Goal: Transaction & Acquisition: Obtain resource

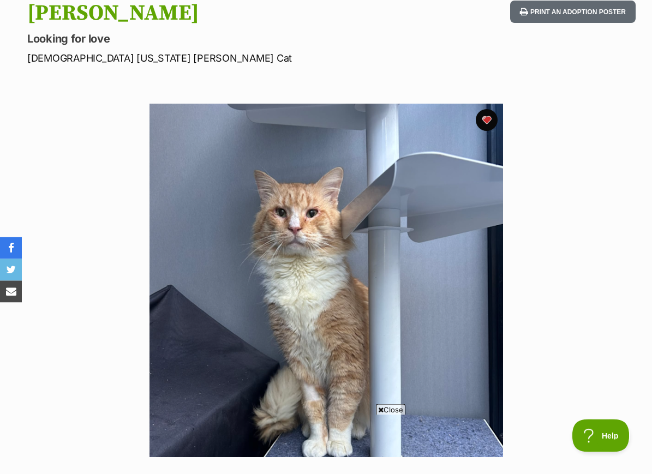
scroll to position [123, 0]
click at [389, 416] on span "Close" at bounding box center [390, 410] width 29 height 11
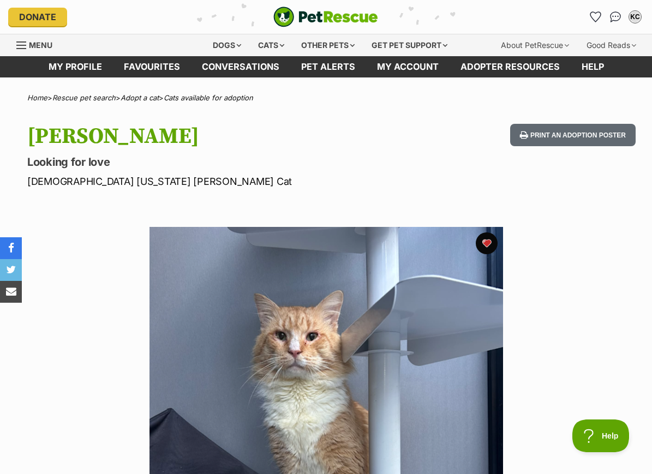
scroll to position [0, 0]
click at [271, 39] on div "Cats" at bounding box center [271, 45] width 41 height 22
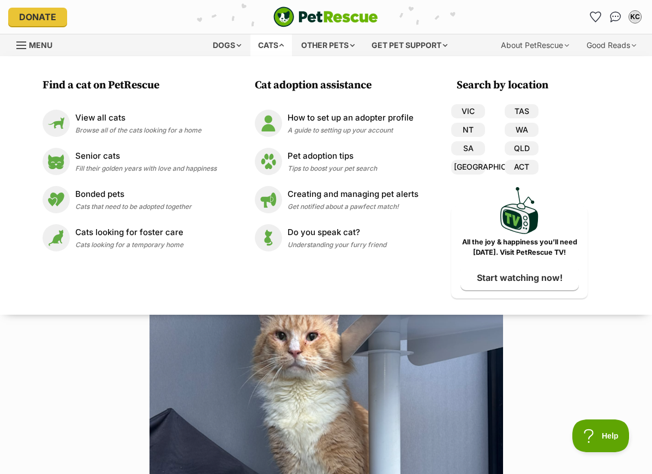
click at [188, 135] on div "View all cats Browse all of the cats looking for a home" at bounding box center [138, 123] width 126 height 23
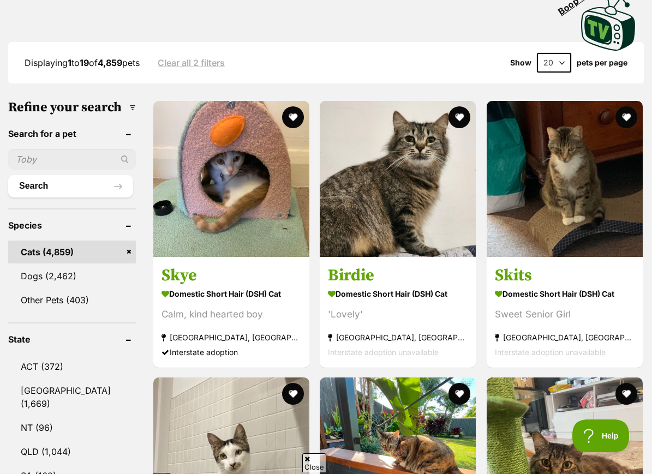
scroll to position [283, 0]
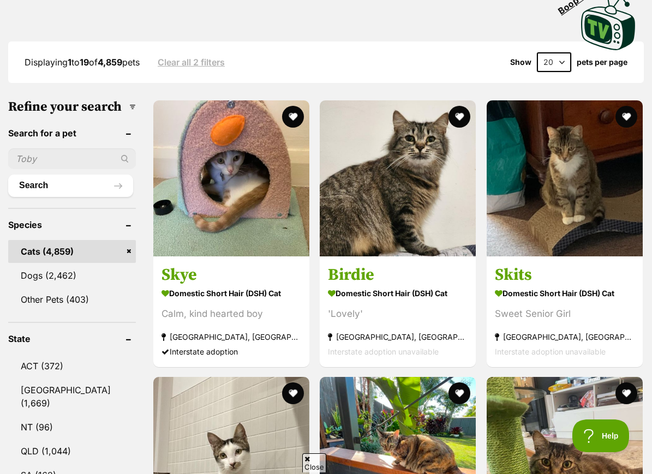
click at [85, 379] on link "NSW (1,669)" at bounding box center [72, 397] width 128 height 36
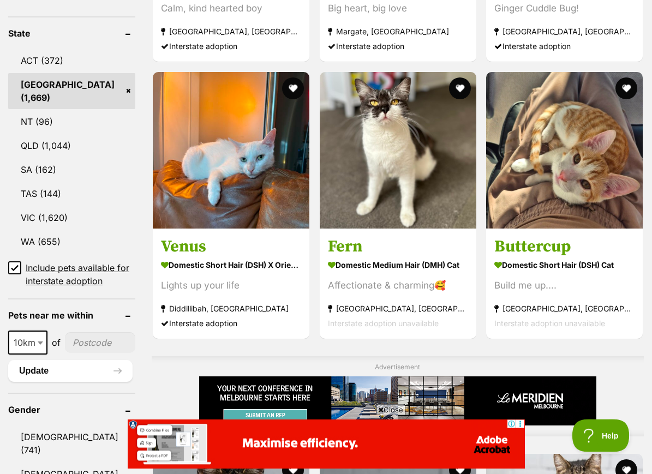
scroll to position [589, 0]
click at [88, 333] on input"] "postcode" at bounding box center [100, 343] width 70 height 21
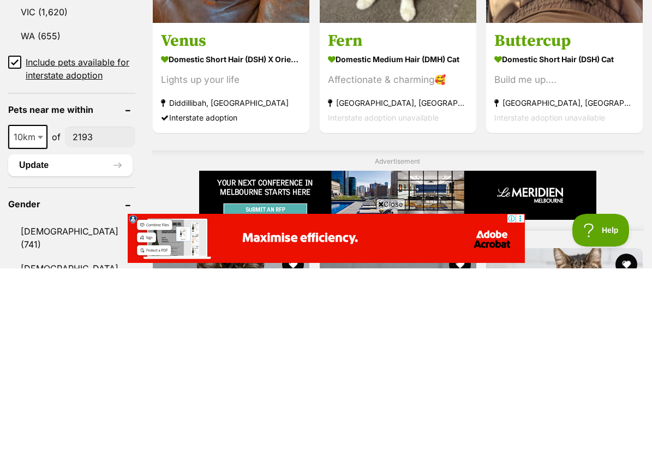
type input"] "2193"
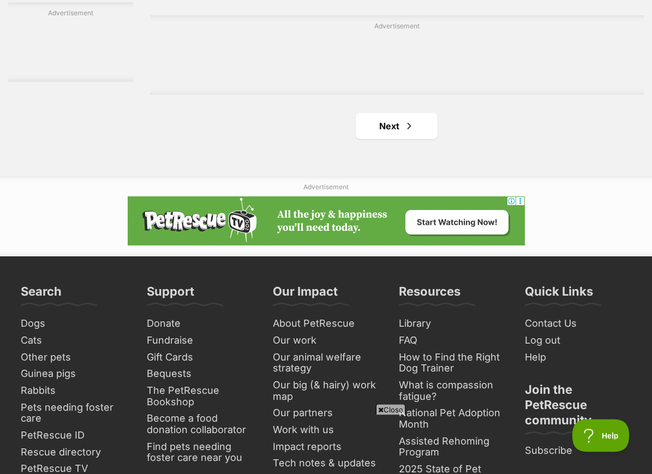
scroll to position [2501, 0]
click at [404, 133] on span "Next page" at bounding box center [409, 126] width 11 height 13
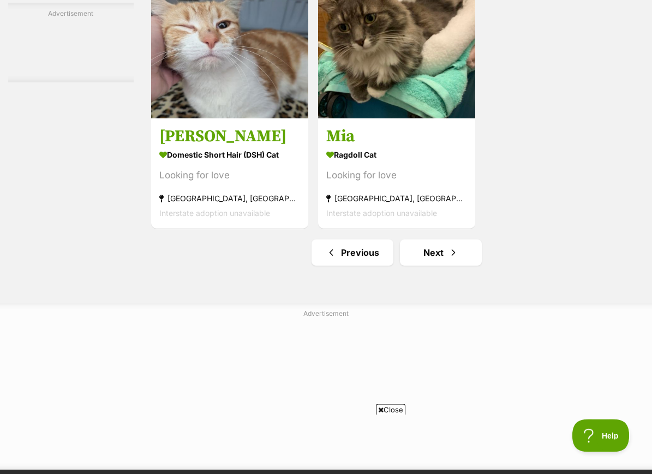
scroll to position [2378, 0]
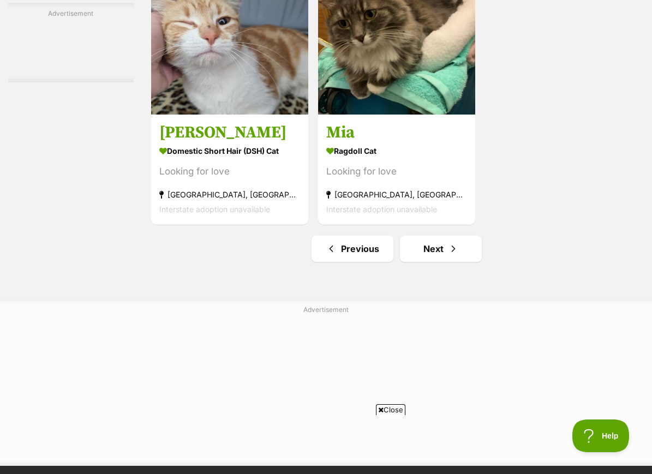
click at [444, 99] on img at bounding box center [396, 35] width 157 height 157
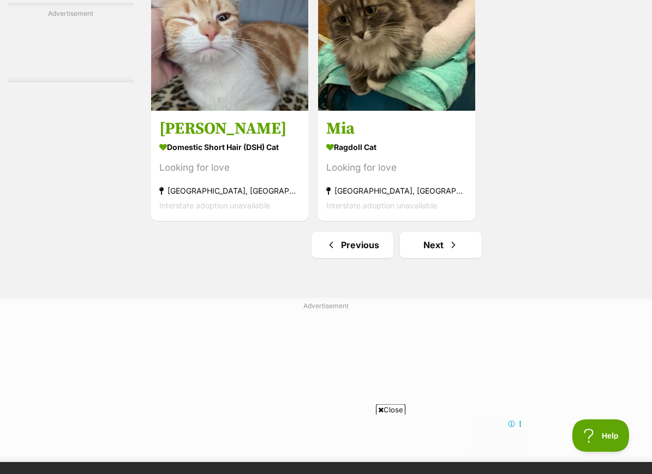
scroll to position [2384, 0]
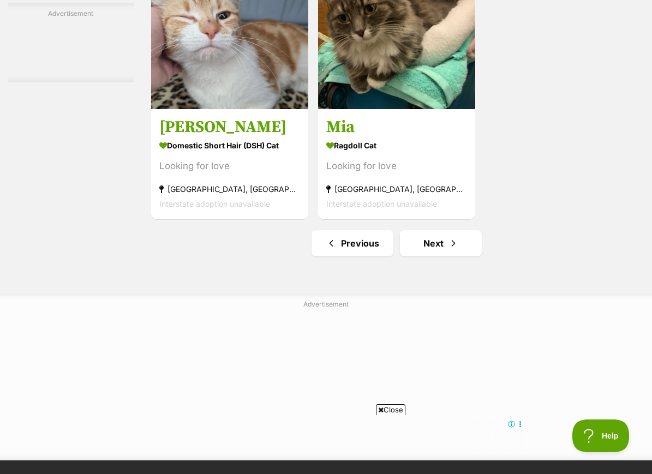
click at [466, 257] on link "Next" at bounding box center [441, 243] width 82 height 26
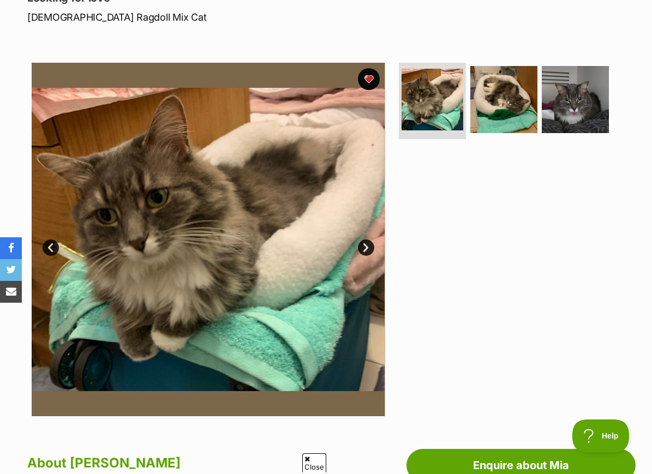
click at [517, 87] on img at bounding box center [504, 99] width 67 height 67
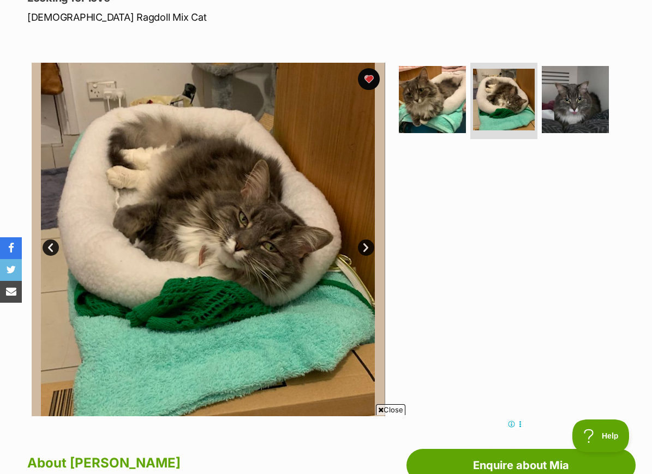
click at [579, 94] on img at bounding box center [575, 99] width 67 height 67
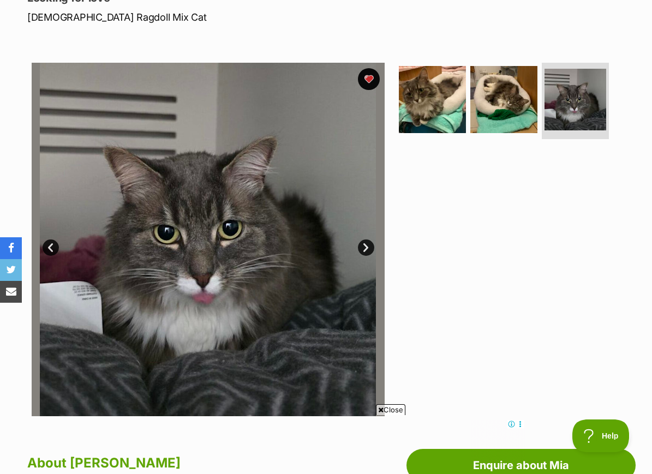
click at [530, 96] on img at bounding box center [504, 99] width 67 height 67
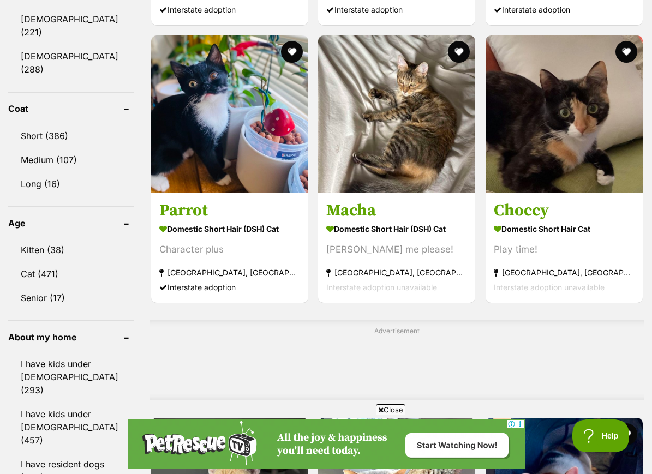
scroll to position [690, 0]
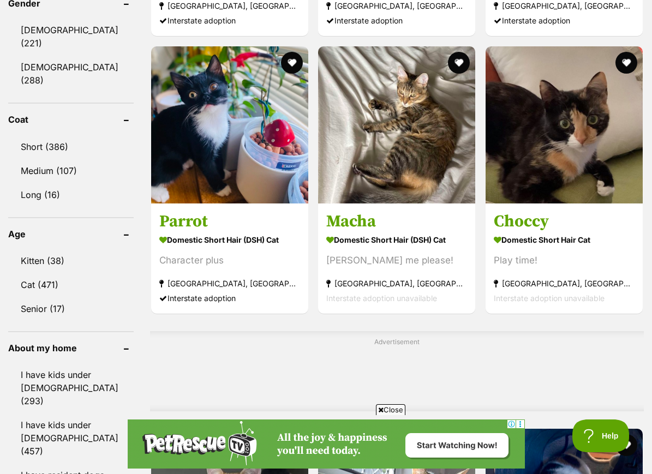
click at [288, 61] on button "favourite" at bounding box center [292, 63] width 22 height 22
click at [283, 107] on img at bounding box center [229, 124] width 157 height 157
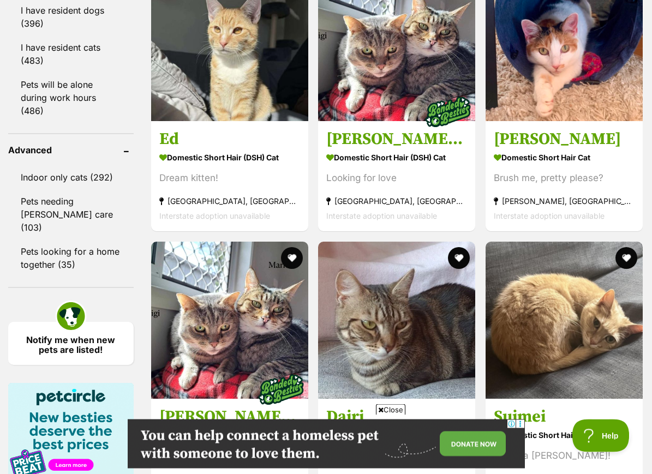
scroll to position [1155, 0]
click at [242, 46] on img at bounding box center [229, 42] width 157 height 157
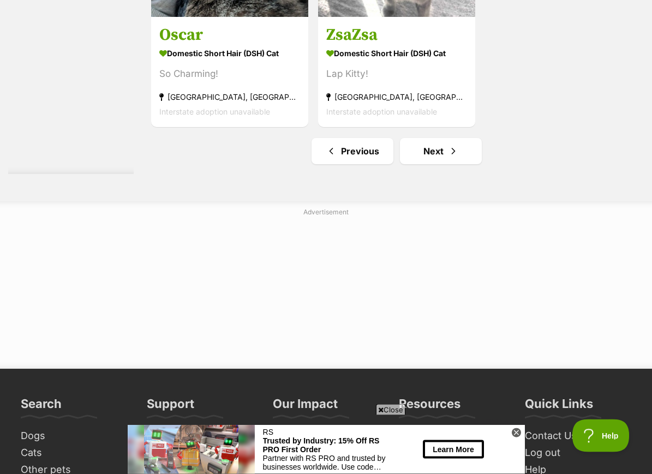
scroll to position [2584, 0]
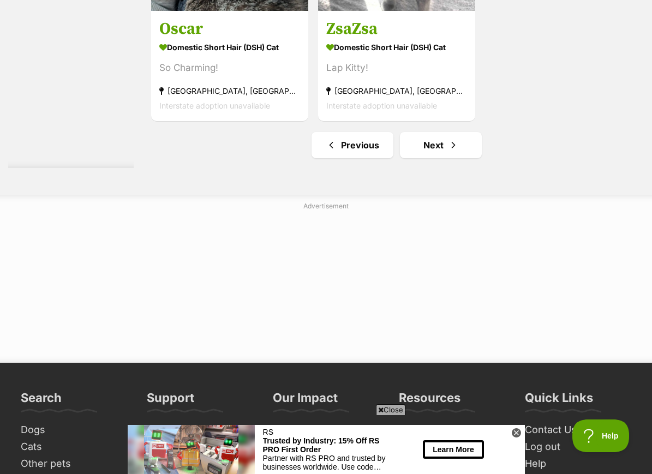
click at [459, 158] on link "Next" at bounding box center [441, 145] width 82 height 26
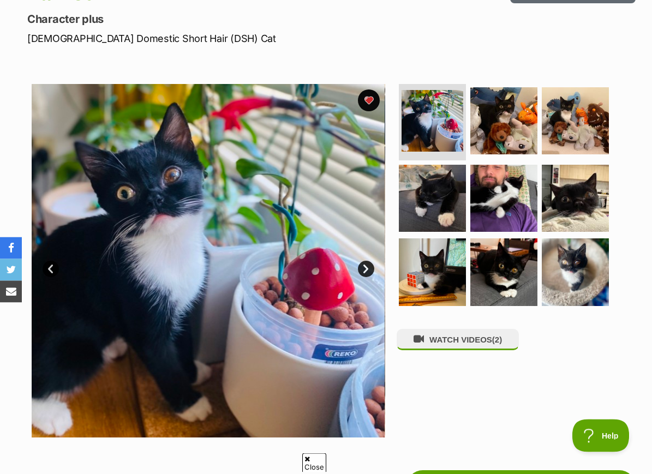
scroll to position [144, 0]
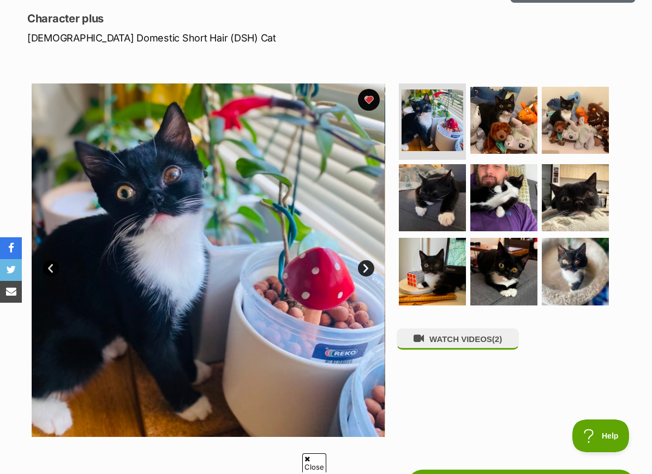
click at [513, 104] on img at bounding box center [504, 120] width 67 height 67
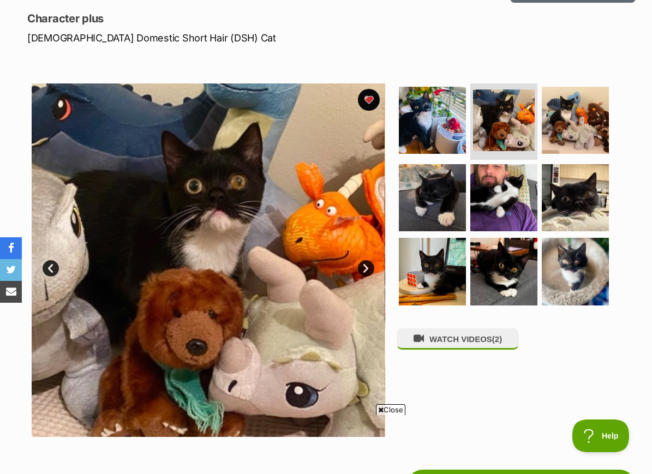
scroll to position [0, 0]
click at [592, 185] on img at bounding box center [575, 197] width 67 height 67
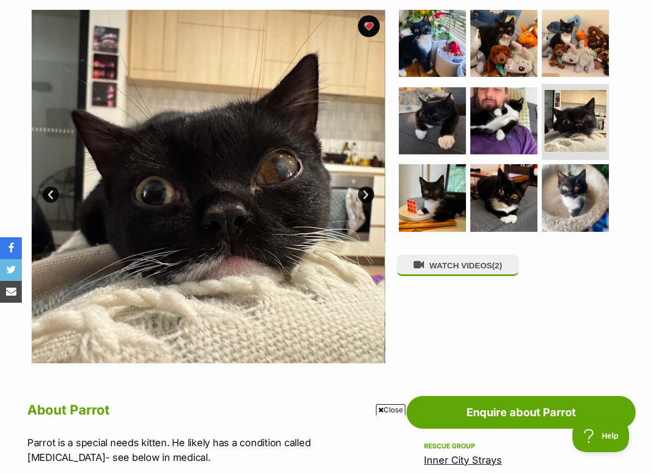
click at [515, 193] on img at bounding box center [504, 197] width 67 height 67
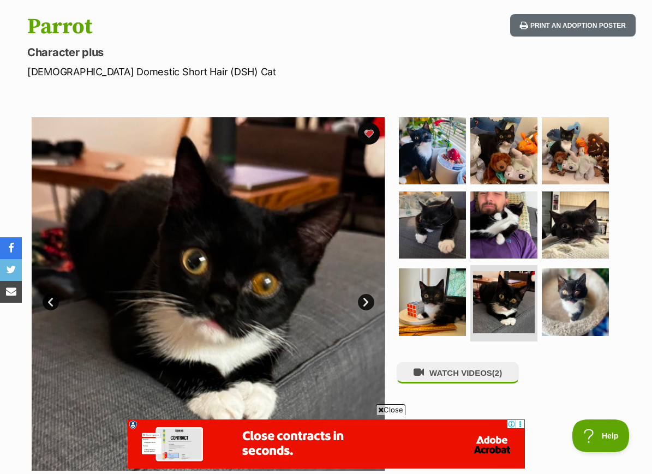
scroll to position [96, 0]
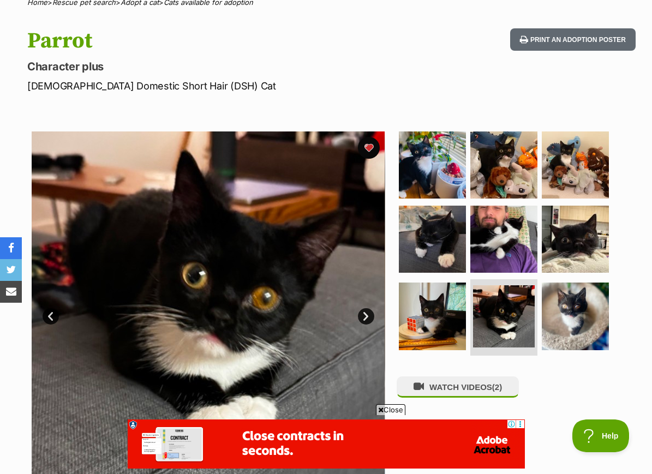
click at [372, 146] on button "favourite" at bounding box center [369, 148] width 22 height 22
click at [515, 233] on img at bounding box center [504, 239] width 67 height 67
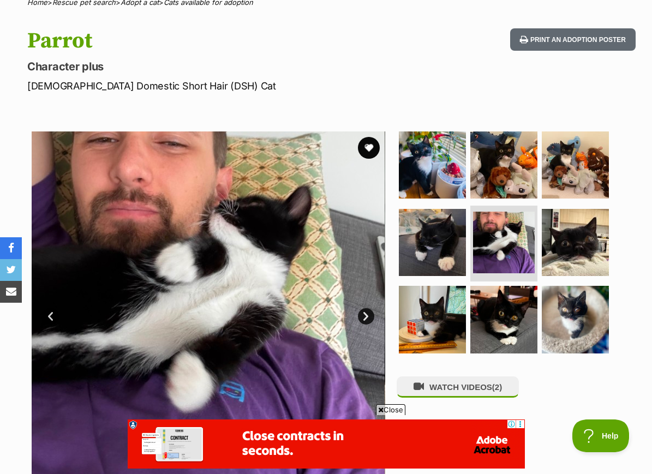
click at [444, 143] on img at bounding box center [432, 165] width 67 height 67
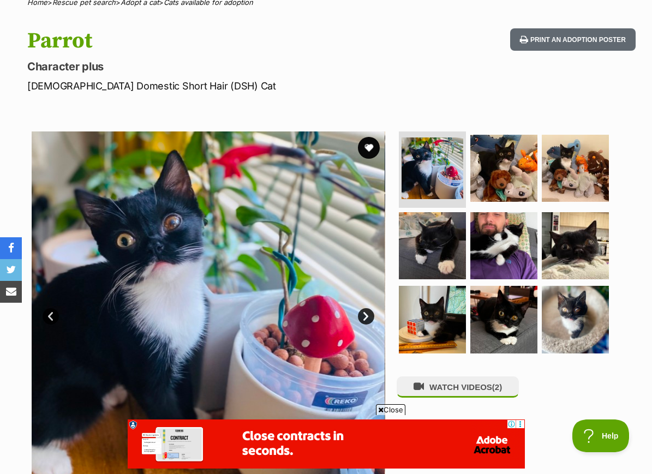
scroll to position [130, 0]
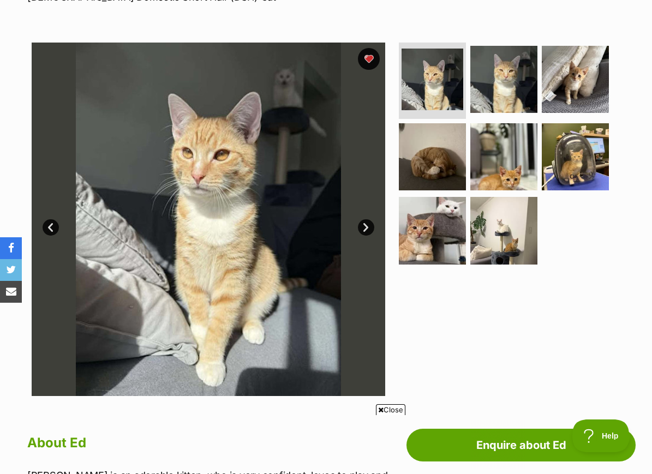
click at [520, 82] on img at bounding box center [504, 79] width 67 height 67
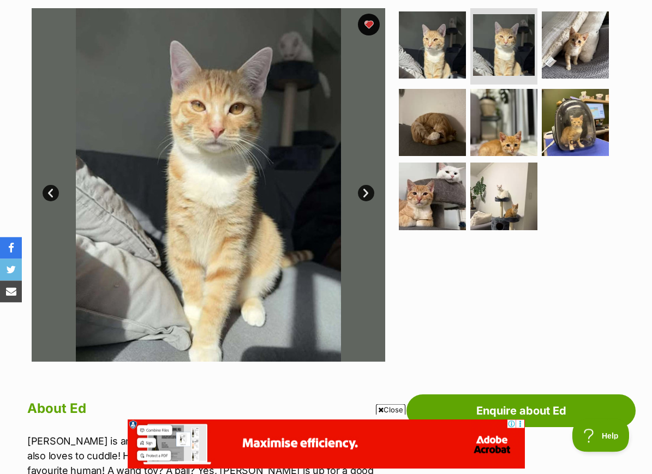
scroll to position [219, 0]
click at [584, 100] on img at bounding box center [575, 122] width 67 height 67
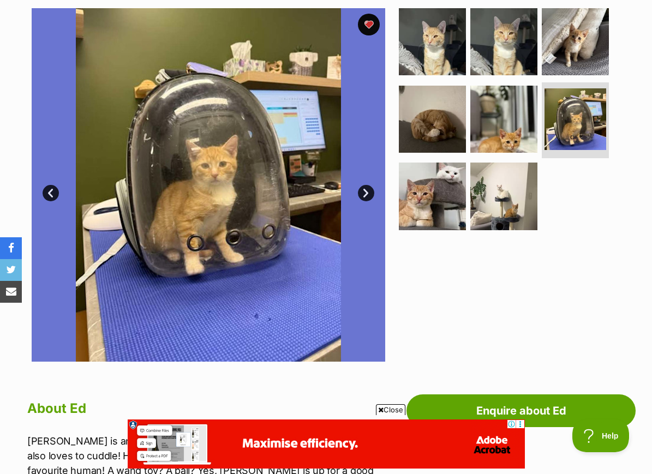
click at [425, 198] on img at bounding box center [432, 196] width 67 height 67
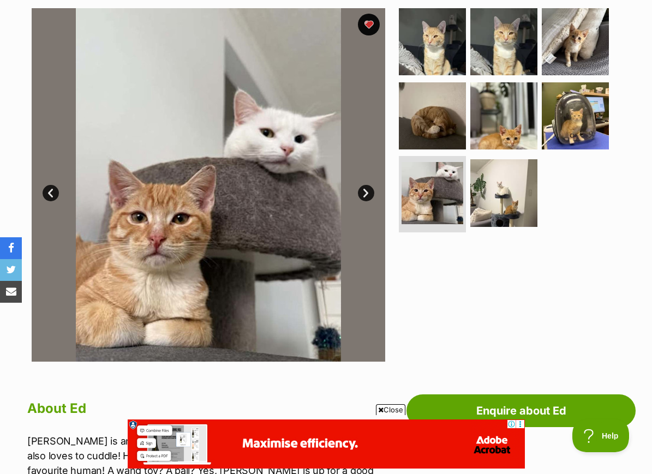
click at [490, 181] on img at bounding box center [504, 192] width 67 height 67
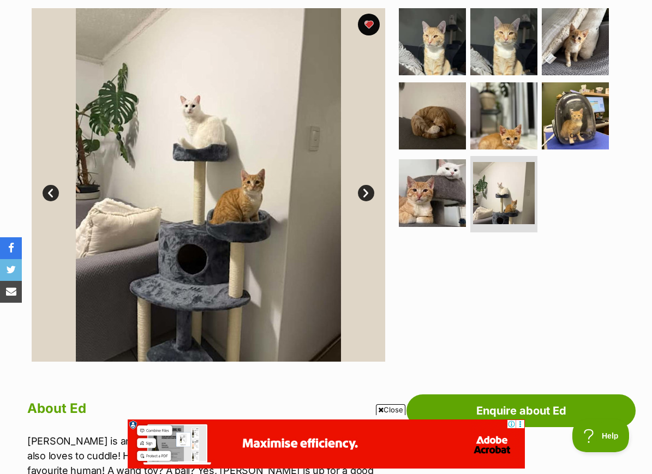
click at [426, 127] on img at bounding box center [432, 115] width 67 height 67
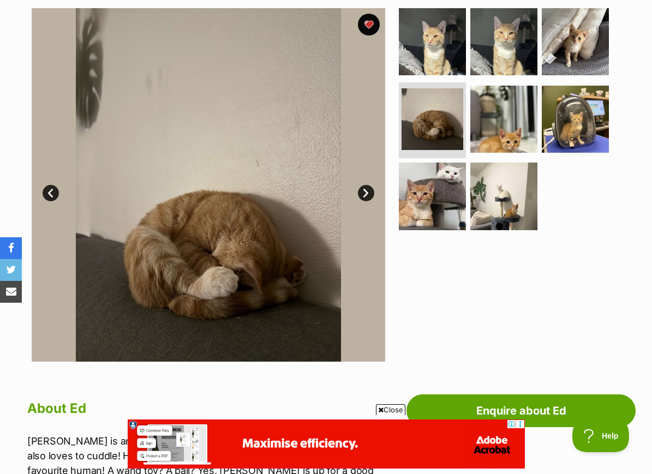
click at [443, 51] on img at bounding box center [432, 41] width 67 height 67
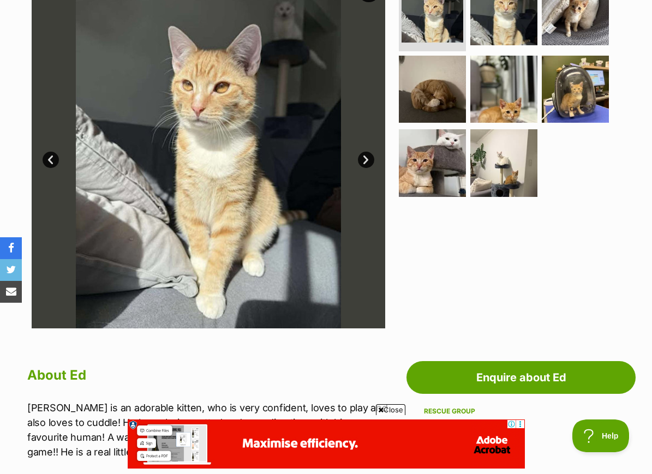
scroll to position [254, 0]
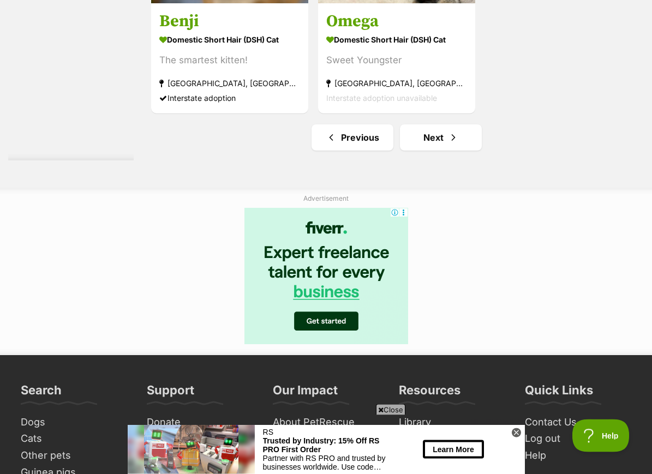
scroll to position [2489, 0]
click at [459, 151] on link "Next" at bounding box center [441, 137] width 82 height 26
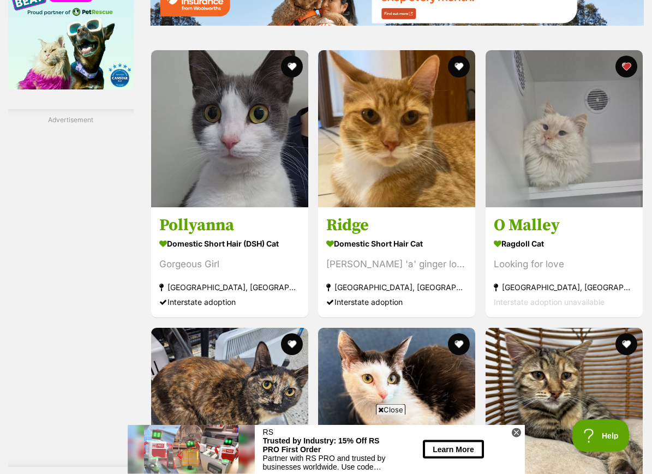
scroll to position [1624, 0]
click at [516, 128] on img at bounding box center [564, 128] width 157 height 157
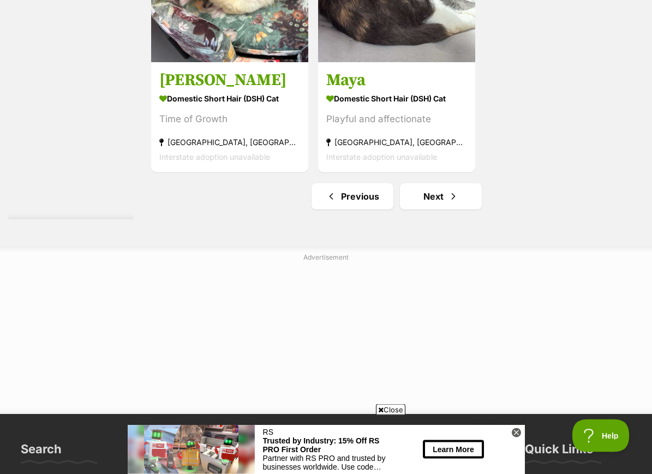
scroll to position [2430, 0]
click at [453, 203] on span "Next page" at bounding box center [453, 196] width 11 height 13
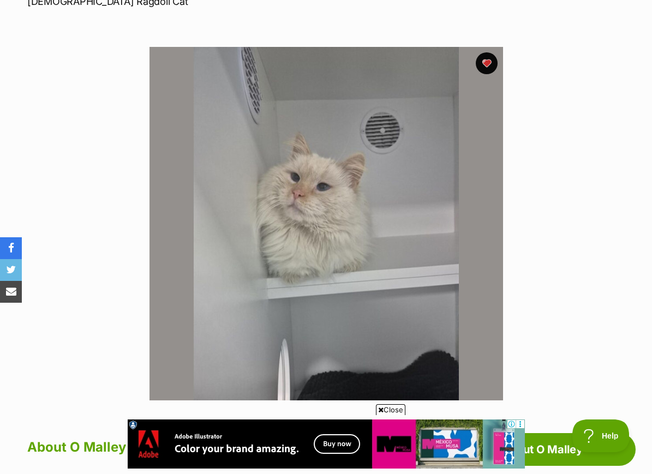
scroll to position [215, 0]
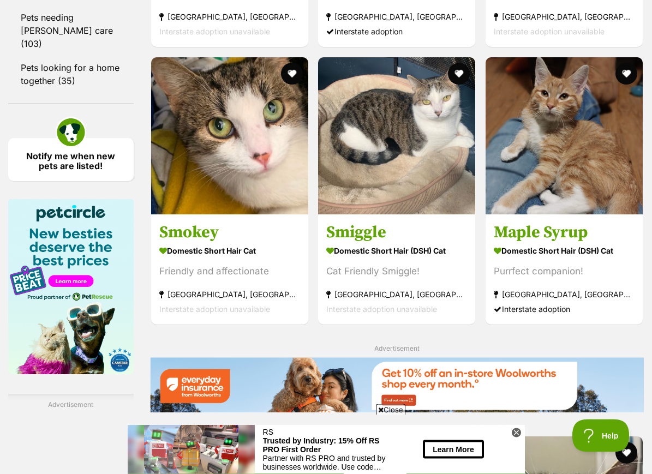
scroll to position [1339, 0]
click at [539, 104] on img at bounding box center [564, 135] width 157 height 157
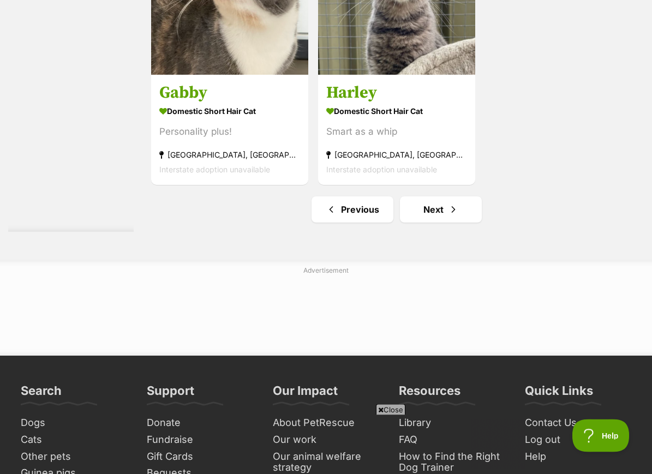
scroll to position [2527, 0]
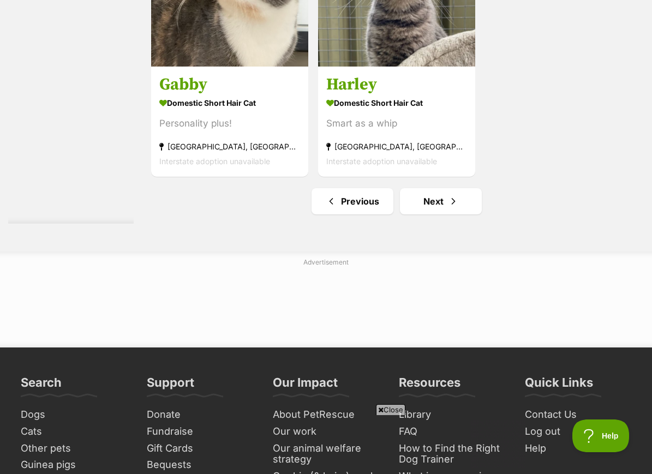
click at [453, 215] on link "Next" at bounding box center [441, 201] width 82 height 26
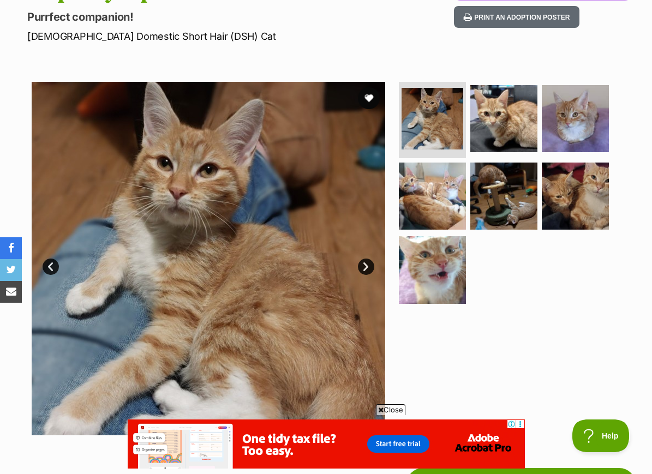
scroll to position [146, 0]
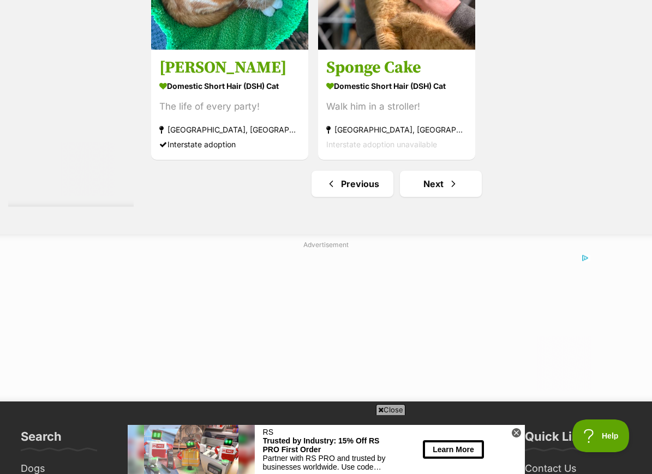
scroll to position [2466, 0]
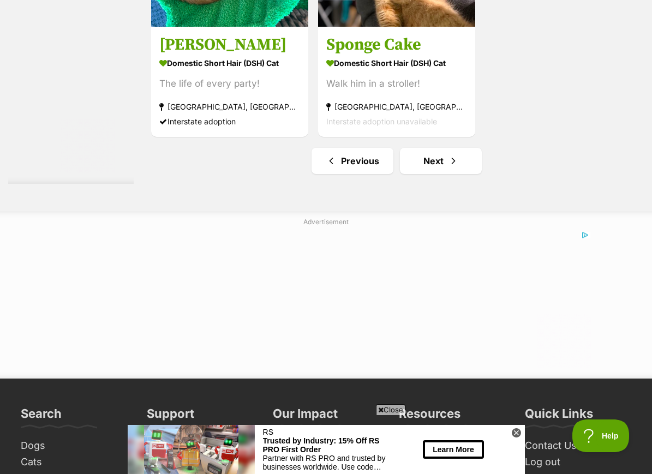
click at [462, 174] on link "Next" at bounding box center [441, 161] width 82 height 26
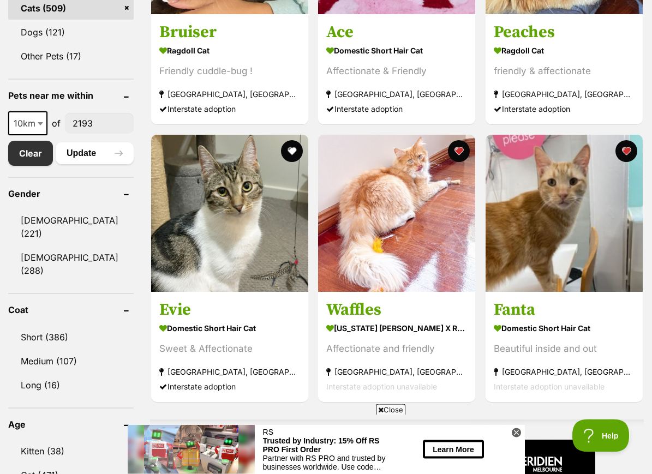
scroll to position [500, 0]
click at [402, 204] on img at bounding box center [396, 213] width 157 height 157
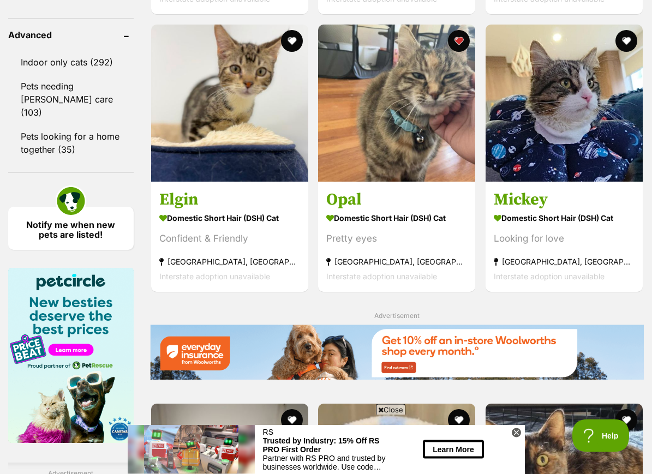
scroll to position [1271, 0]
click at [429, 138] on img at bounding box center [396, 103] width 157 height 157
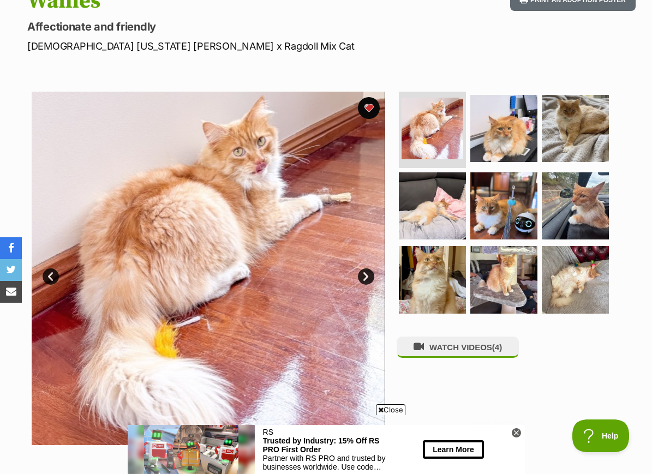
click at [516, 205] on img at bounding box center [504, 206] width 67 height 67
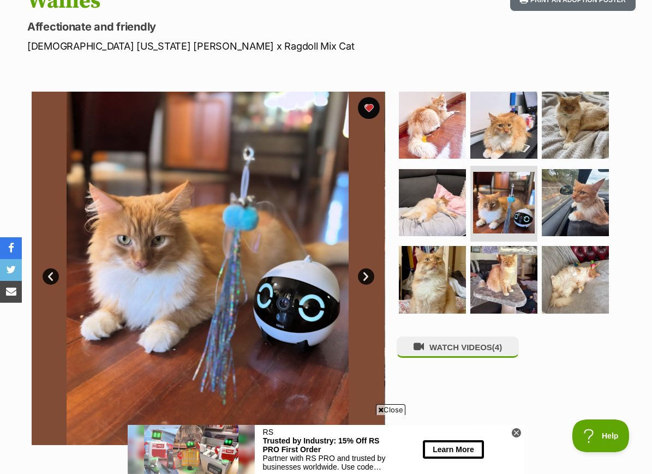
click at [599, 190] on img at bounding box center [575, 202] width 67 height 67
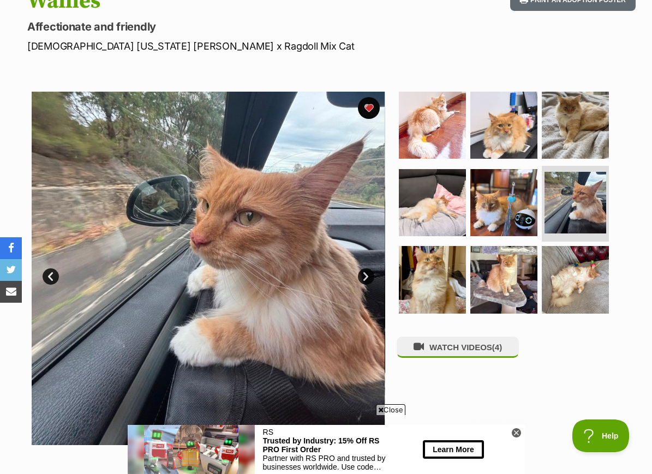
click at [504, 111] on img at bounding box center [504, 125] width 67 height 67
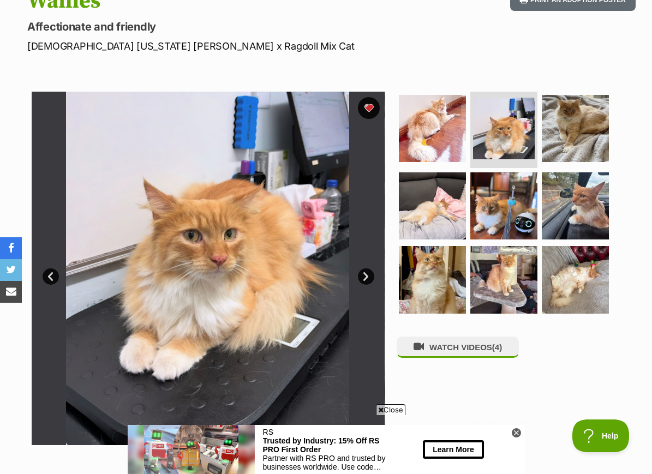
click at [575, 116] on img at bounding box center [575, 128] width 67 height 67
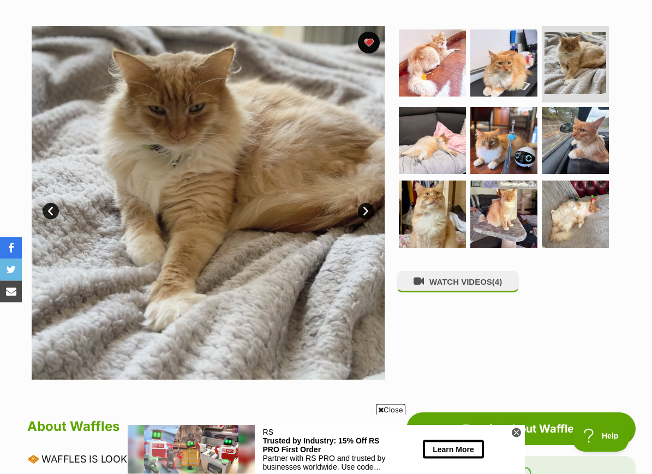
scroll to position [203, 0]
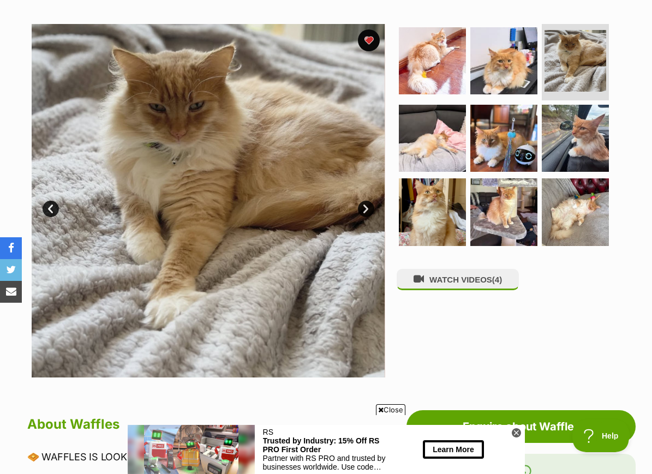
click at [439, 206] on img at bounding box center [432, 212] width 67 height 67
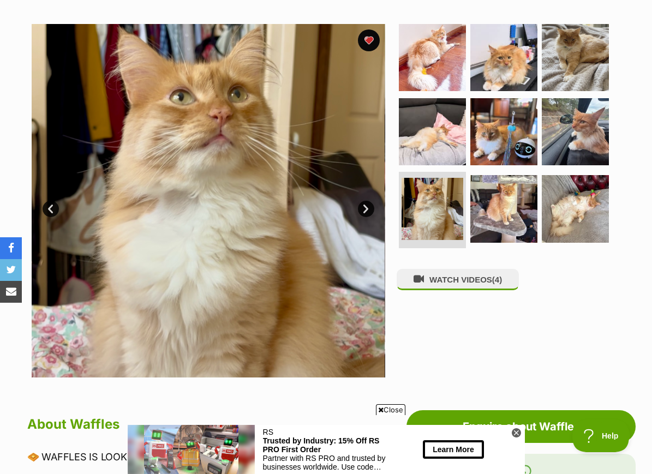
scroll to position [0, 0]
click at [506, 192] on img at bounding box center [504, 208] width 67 height 67
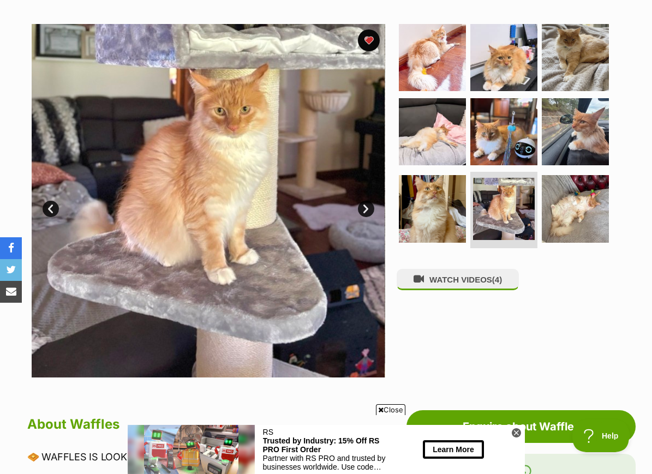
click at [439, 39] on img at bounding box center [432, 57] width 67 height 67
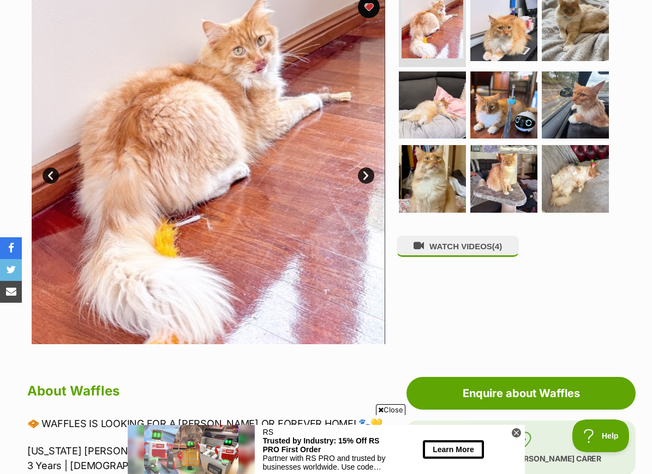
scroll to position [238, 0]
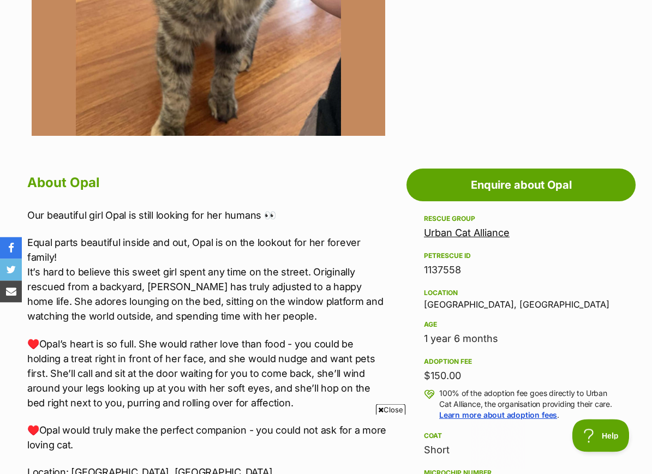
scroll to position [402, 0]
